Goal: Communication & Community: Answer question/provide support

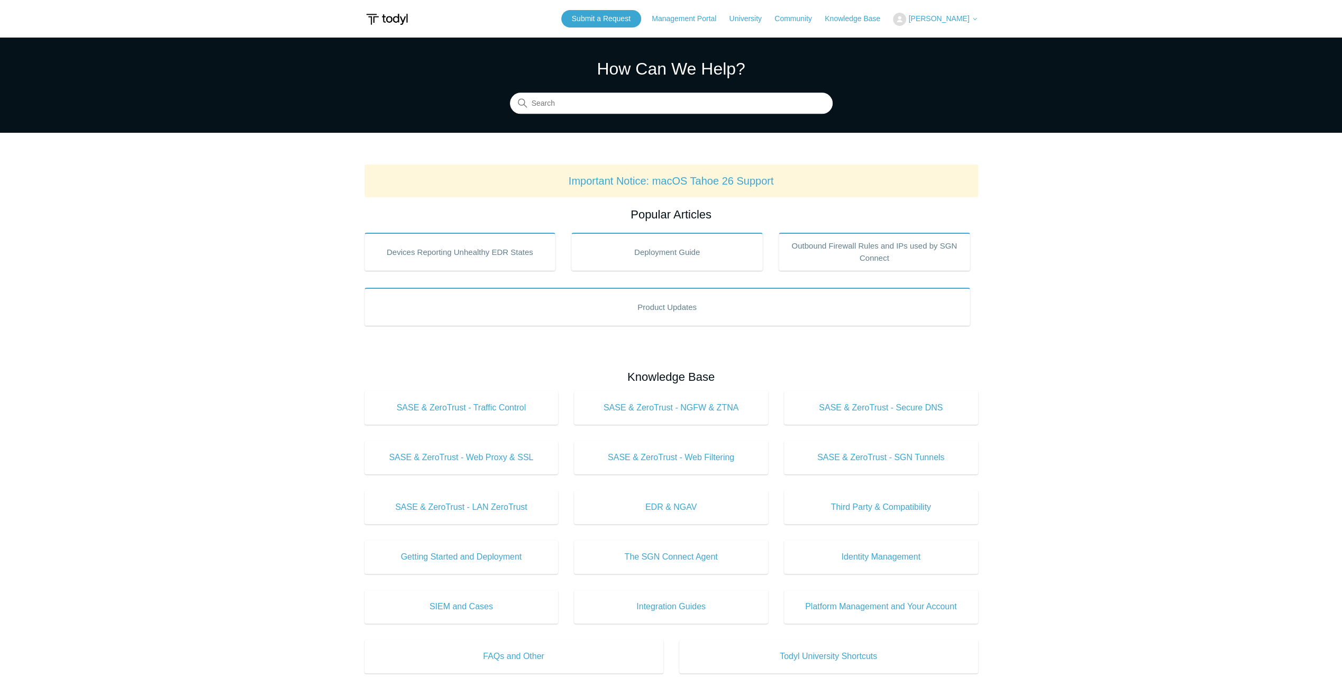
click at [944, 22] on span "[PERSON_NAME]" at bounding box center [938, 18] width 61 height 8
click at [939, 40] on link "My Support Requests" at bounding box center [945, 41] width 103 height 19
click at [939, 19] on span "[PERSON_NAME]" at bounding box center [938, 18] width 61 height 8
click at [934, 40] on link "My Support Requests" at bounding box center [945, 41] width 103 height 19
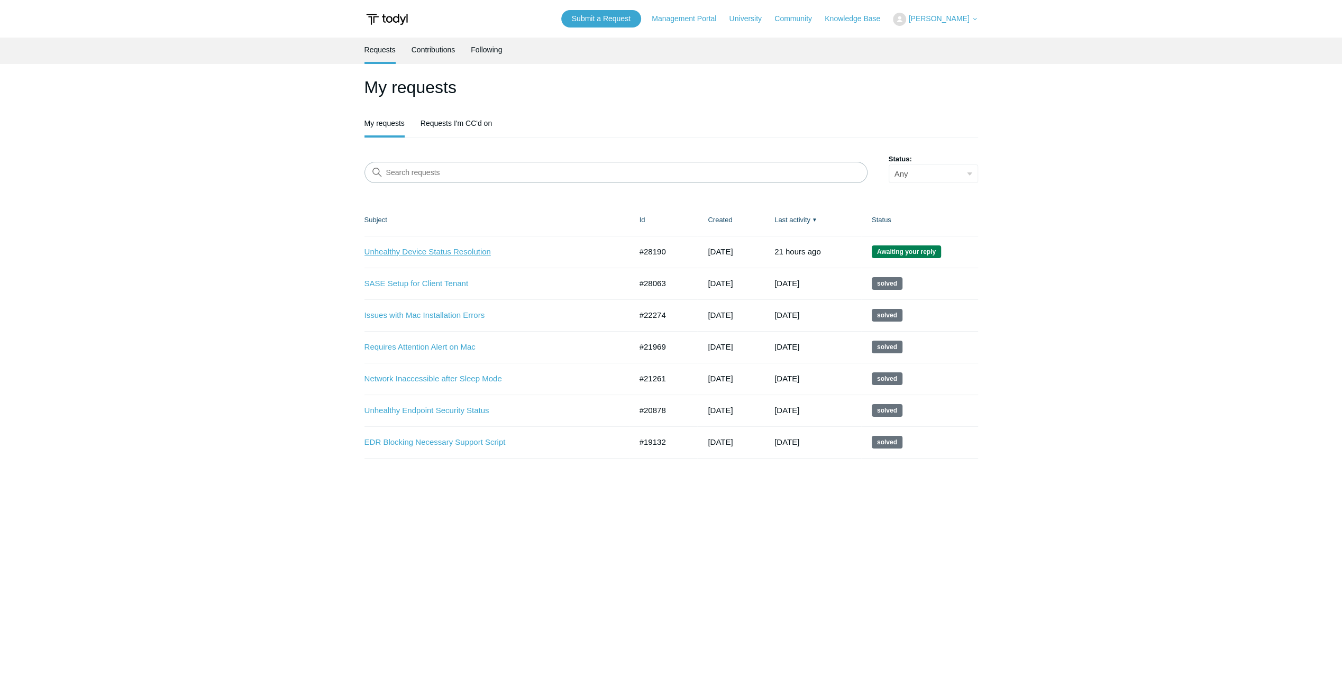
click at [420, 250] on link "Unhealthy Device Status Resolution" at bounding box center [490, 252] width 251 height 12
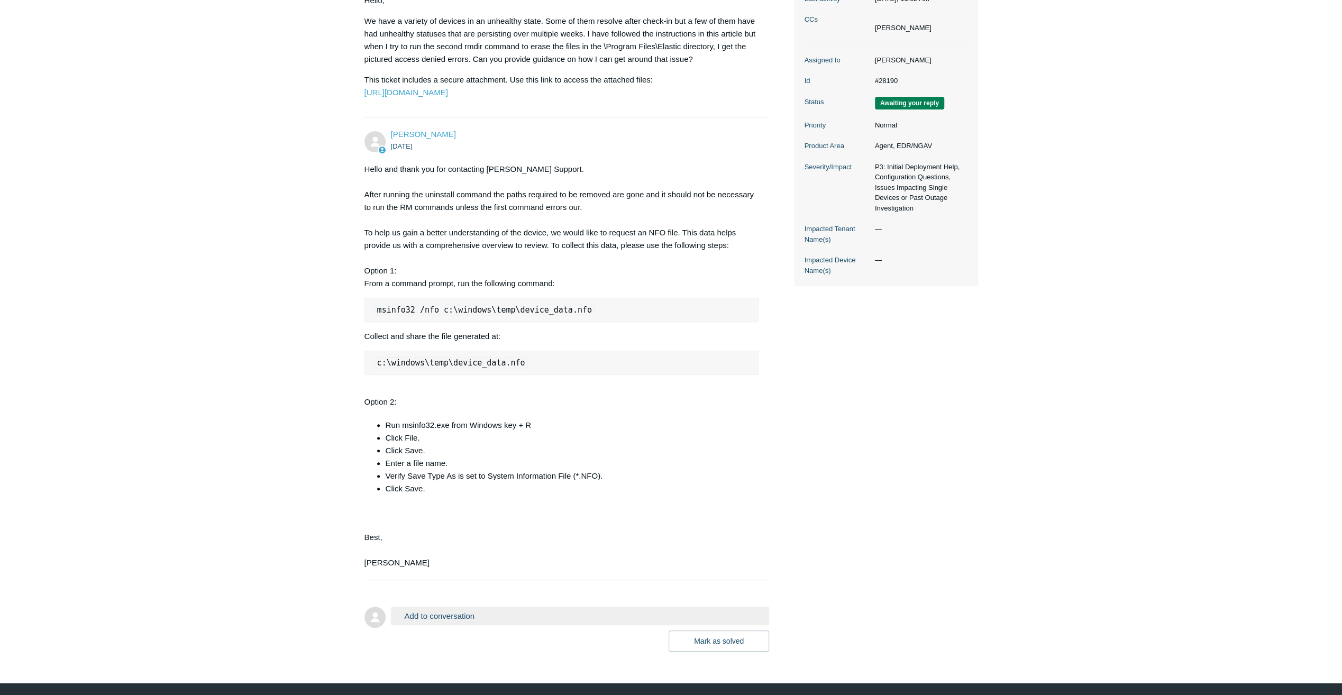
scroll to position [265, 0]
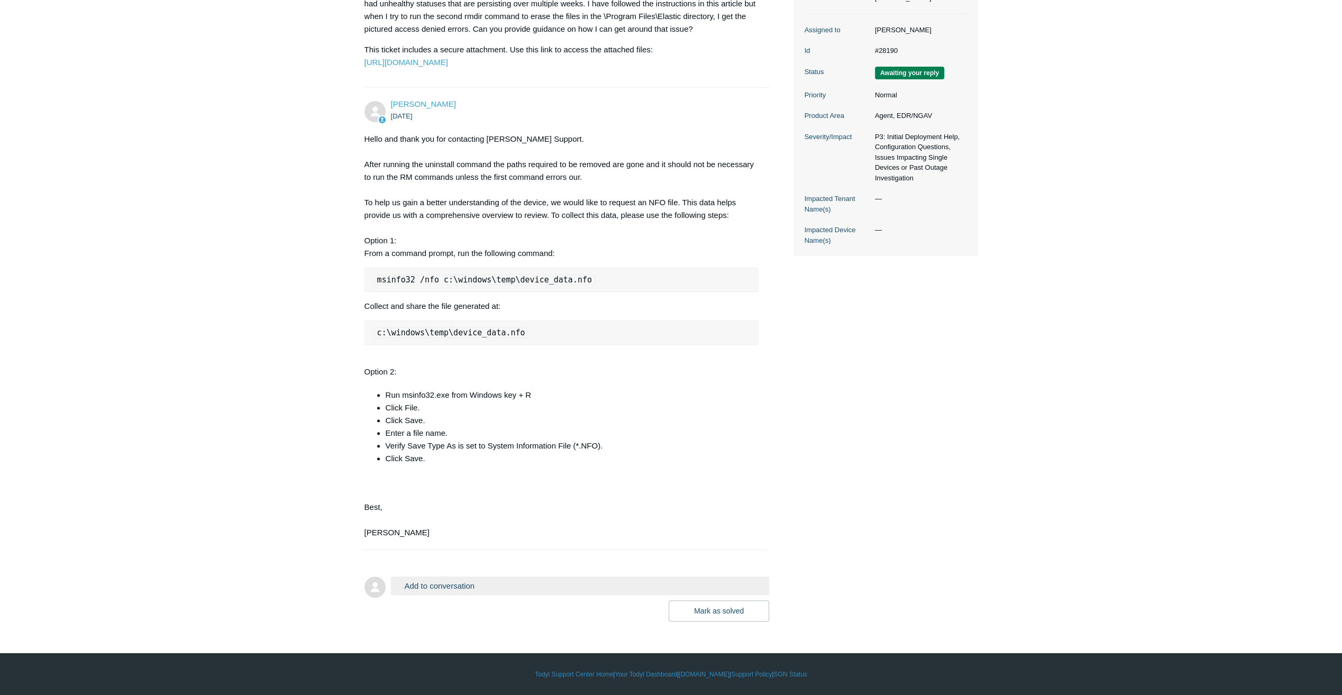
click at [515, 588] on button "Add to conversation" at bounding box center [580, 586] width 379 height 19
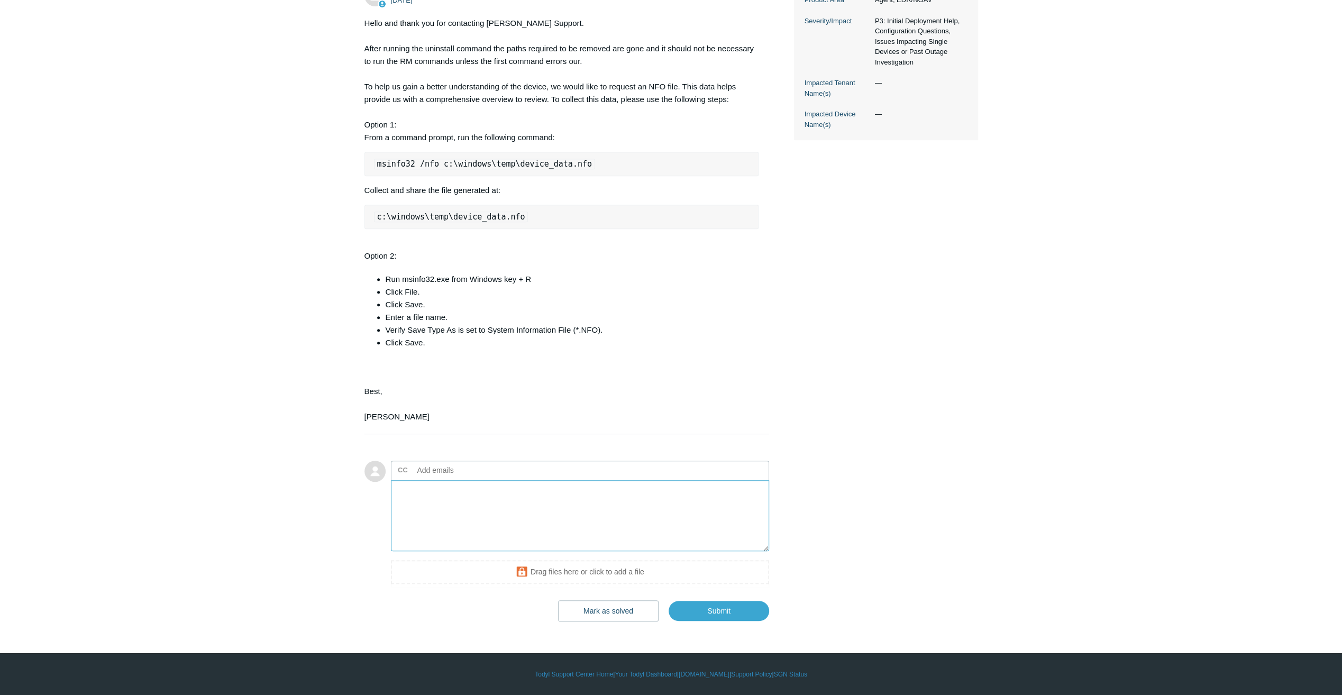
scroll to position [381, 0]
type textarea "Hello, Thank you for that information. I didn't realize only the first command …"
click at [613, 615] on button "Mark as solved & Submit" at bounding box center [603, 611] width 112 height 21
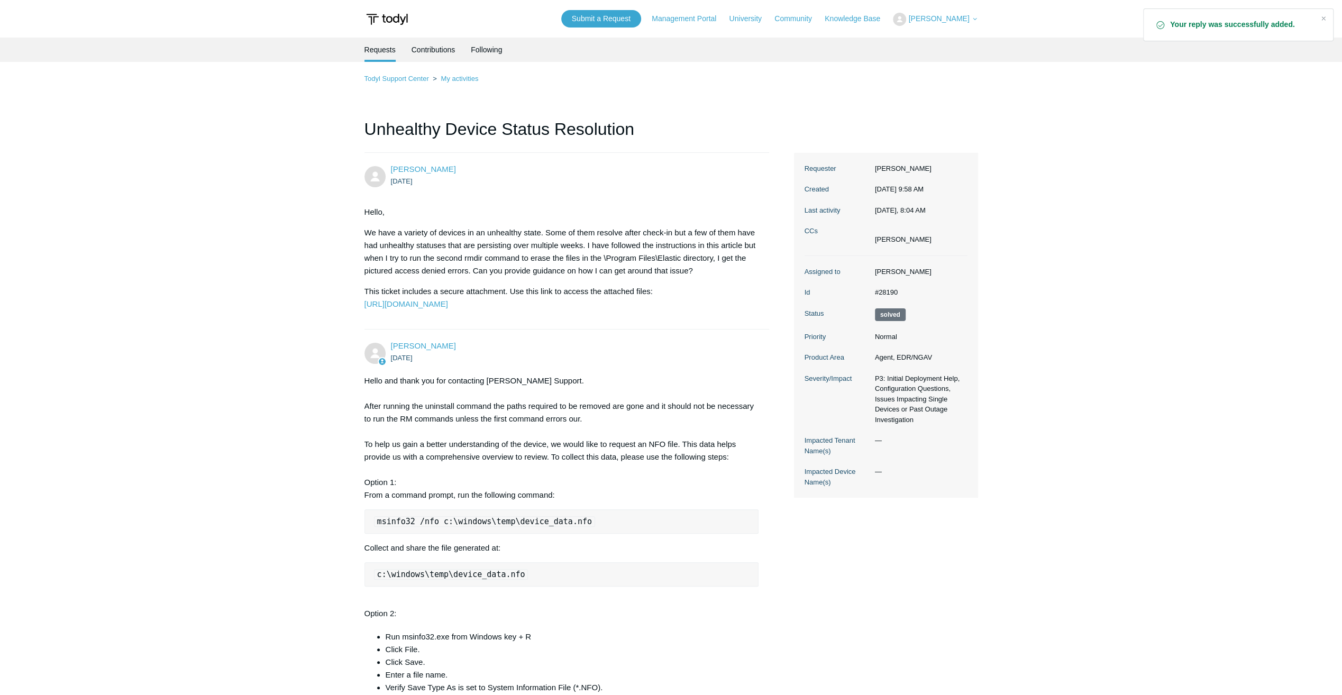
click at [785, 83] on ol "Todyl Support Center My activities" at bounding box center [672, 78] width 614 height 12
